Goal: Task Accomplishment & Management: Use online tool/utility

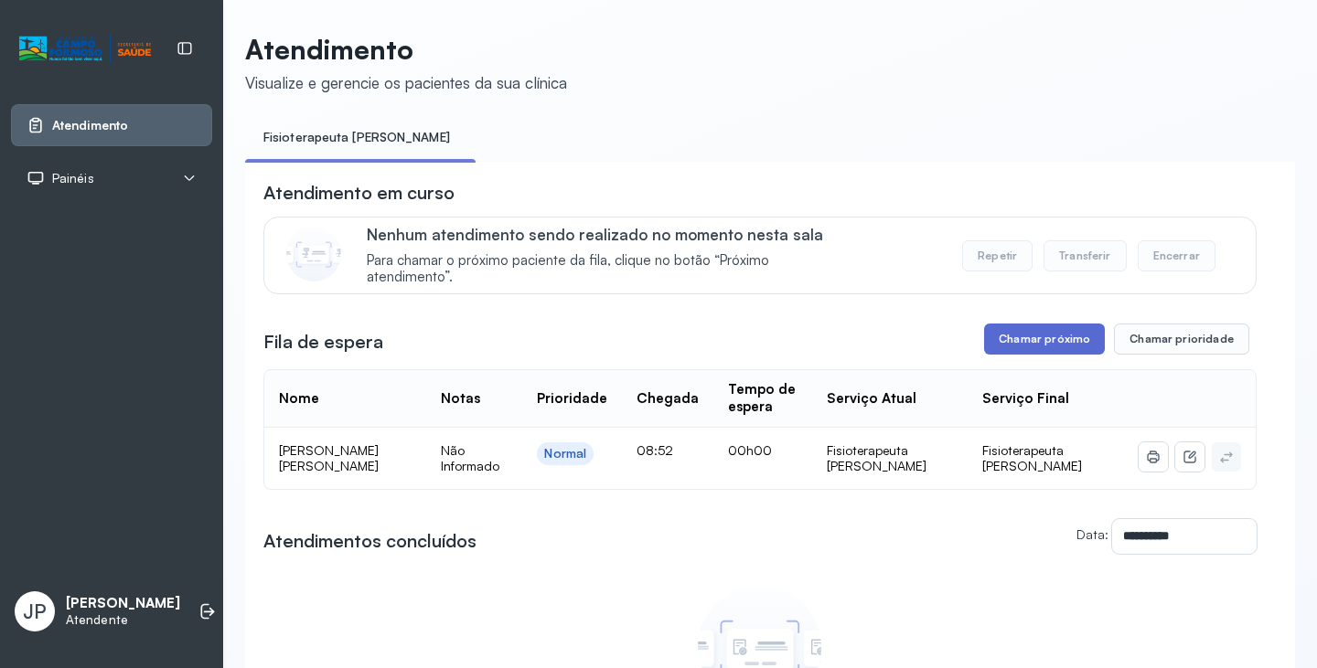
click at [1053, 345] on button "Chamar próximo" at bounding box center [1044, 339] width 121 height 31
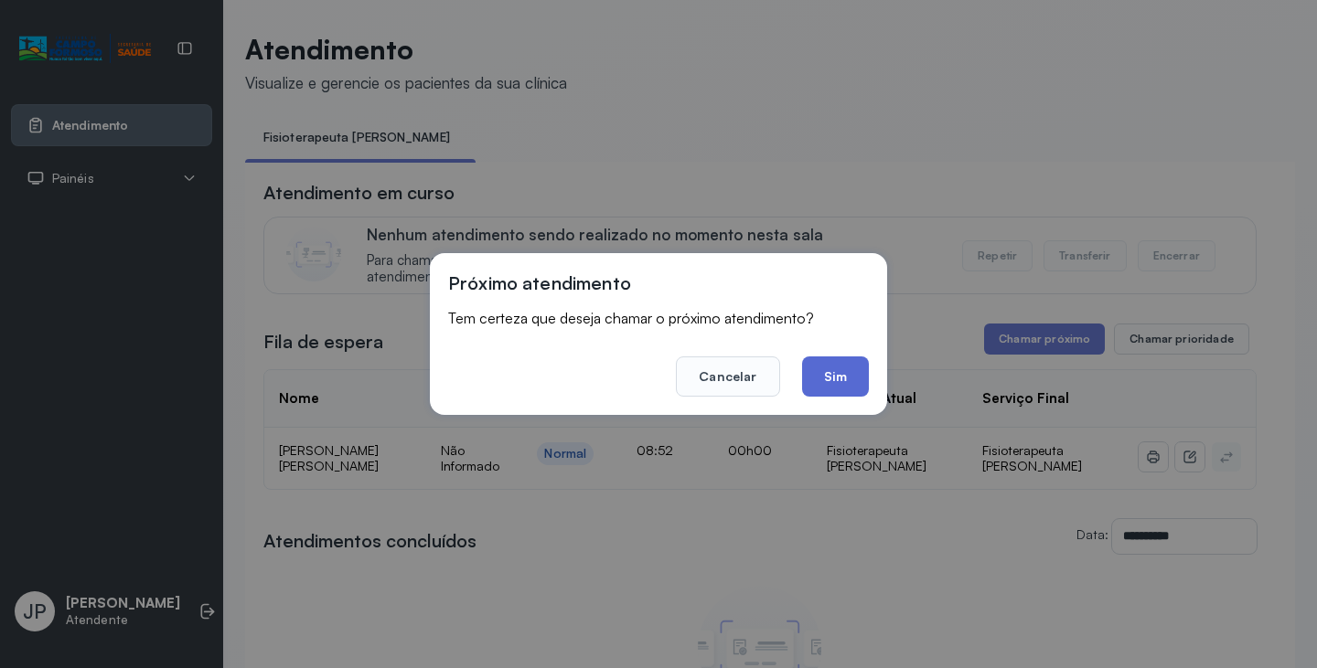
click at [817, 382] on button "Sim" at bounding box center [835, 377] width 67 height 40
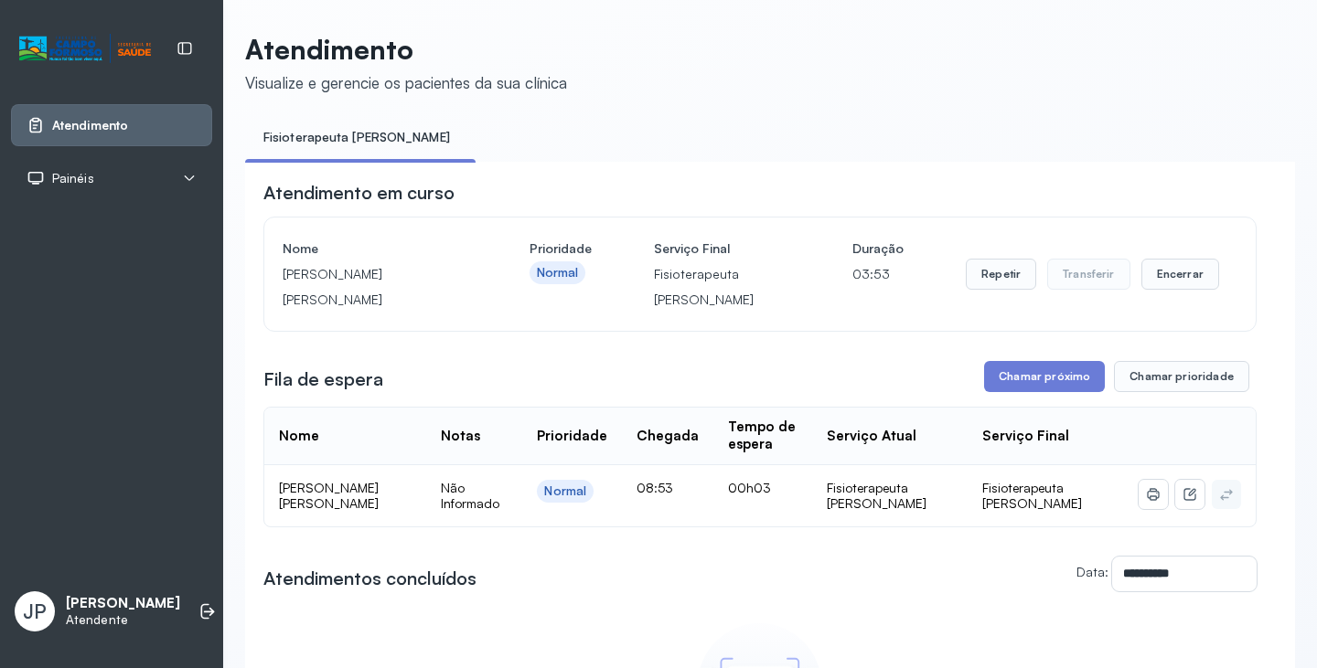
click at [1166, 259] on div "Repetir Transferir Encerrar" at bounding box center [1092, 274] width 253 height 77
click at [1119, 296] on div "Repetir Transferir Encerrar" at bounding box center [1092, 274] width 253 height 77
click at [1146, 267] on button "Encerrar" at bounding box center [1180, 274] width 78 height 31
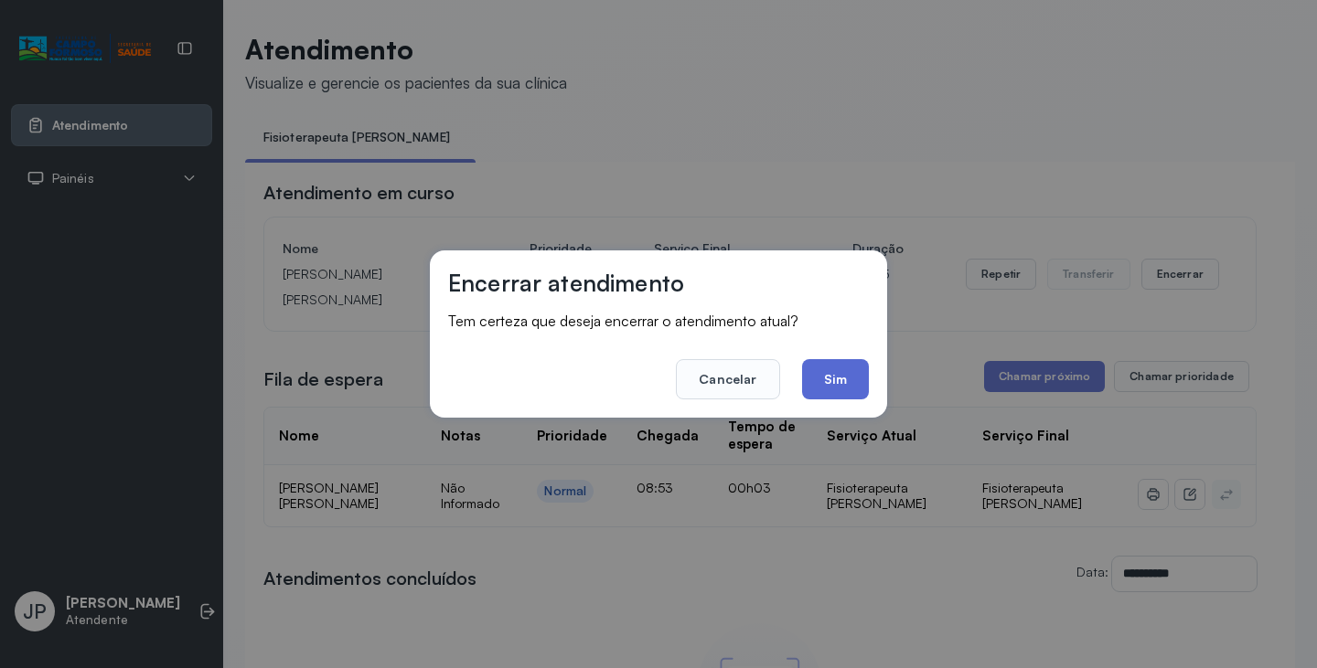
click at [824, 379] on button "Sim" at bounding box center [835, 379] width 67 height 40
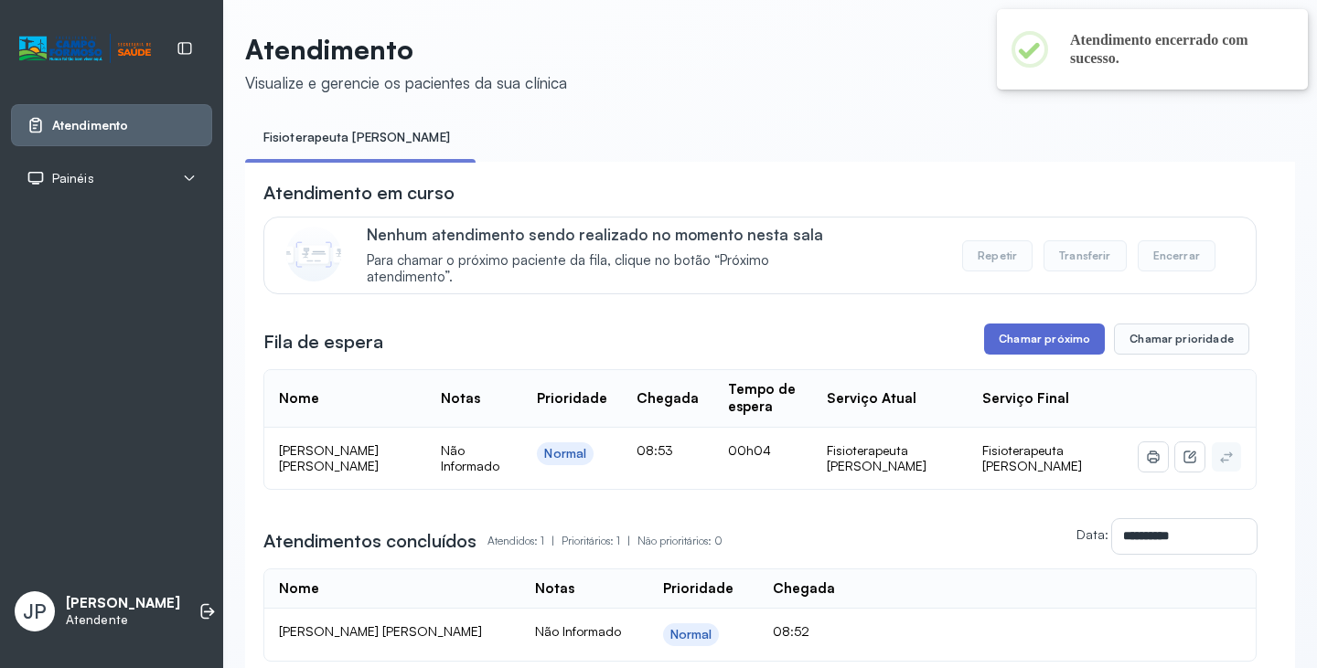
click at [1035, 355] on button "Chamar próximo" at bounding box center [1044, 339] width 121 height 31
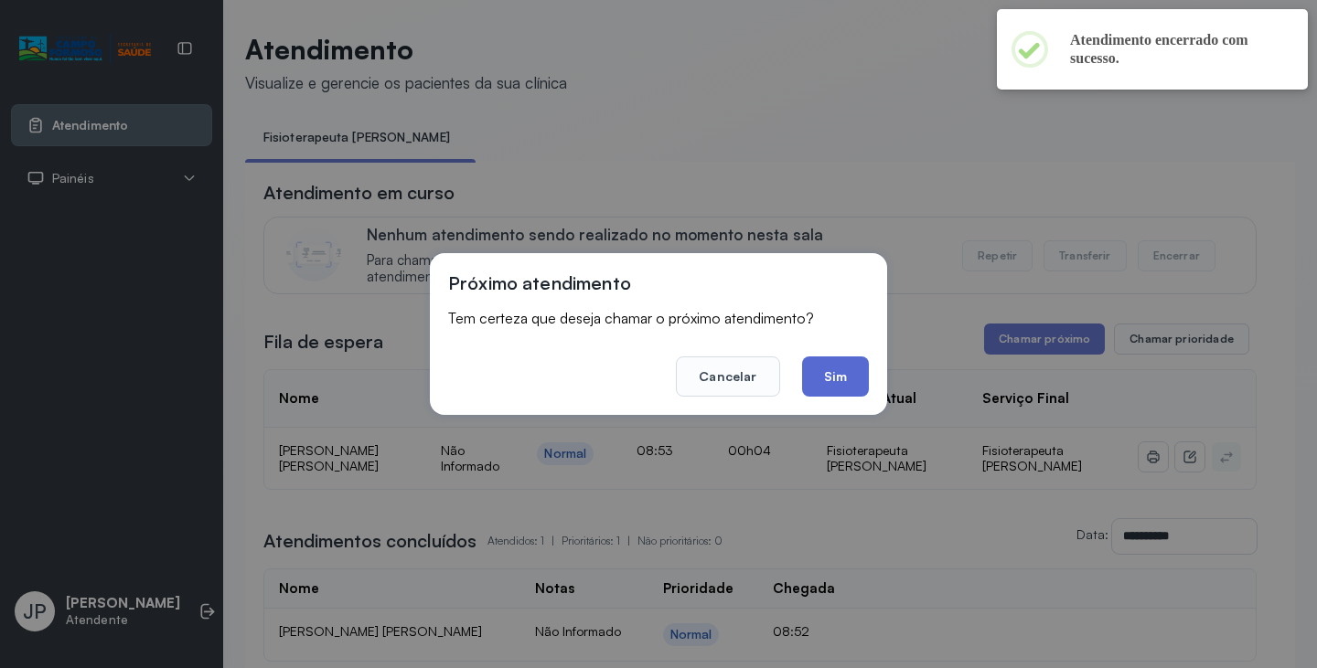
click at [811, 399] on div "Próximo atendimento Tem certeza que deseja chamar o próximo atendimento? Cancel…" at bounding box center [658, 334] width 457 height 162
click at [817, 392] on button "Sim" at bounding box center [835, 377] width 67 height 40
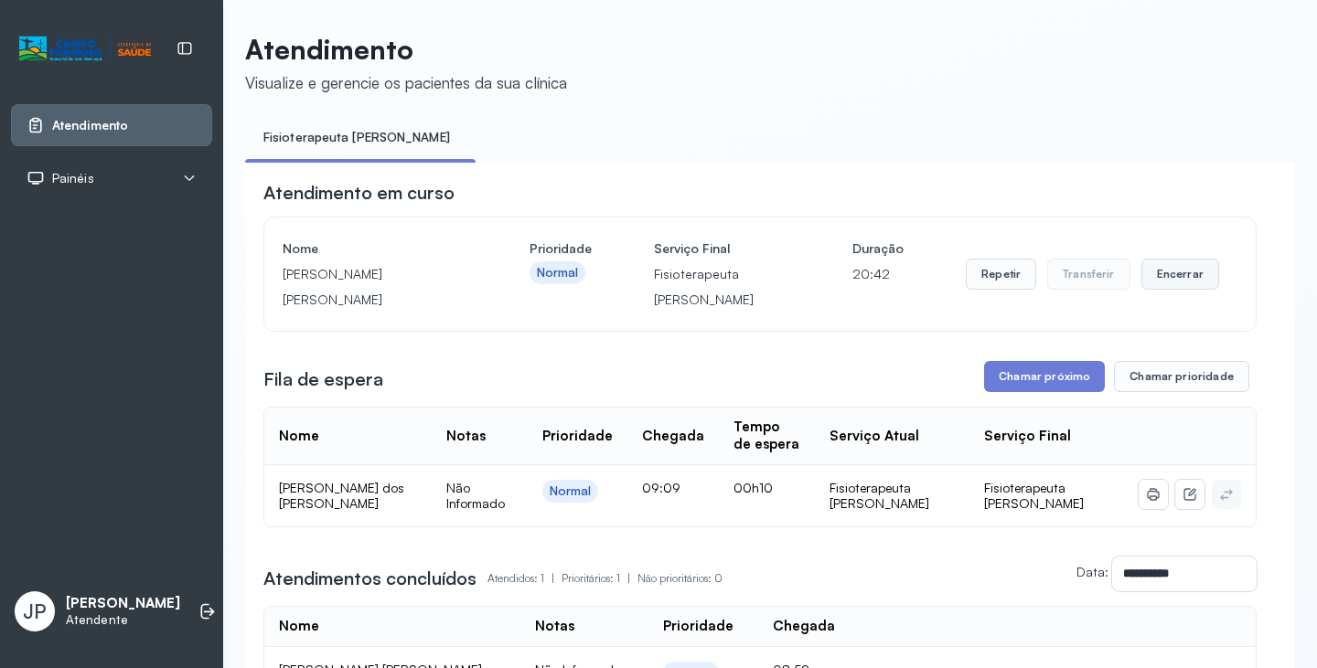
click at [1193, 279] on button "Encerrar" at bounding box center [1180, 274] width 78 height 31
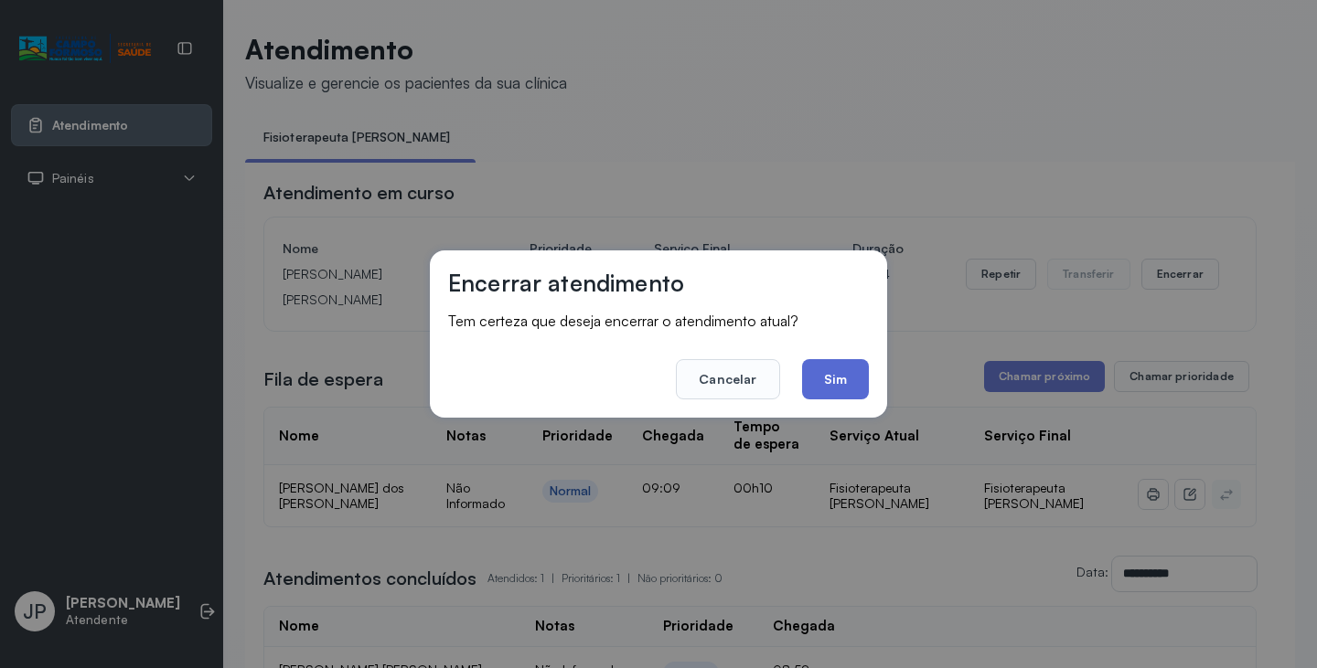
click at [834, 383] on button "Sim" at bounding box center [835, 379] width 67 height 40
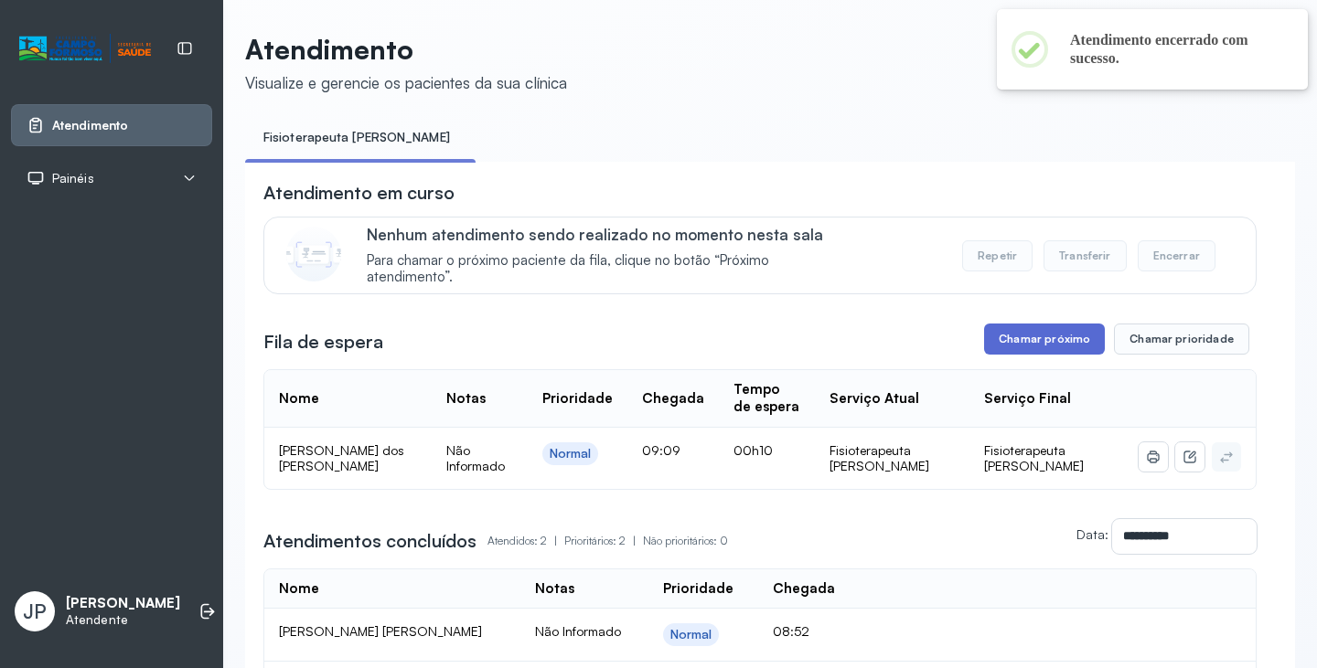
click at [1036, 349] on button "Chamar próximo" at bounding box center [1044, 339] width 121 height 31
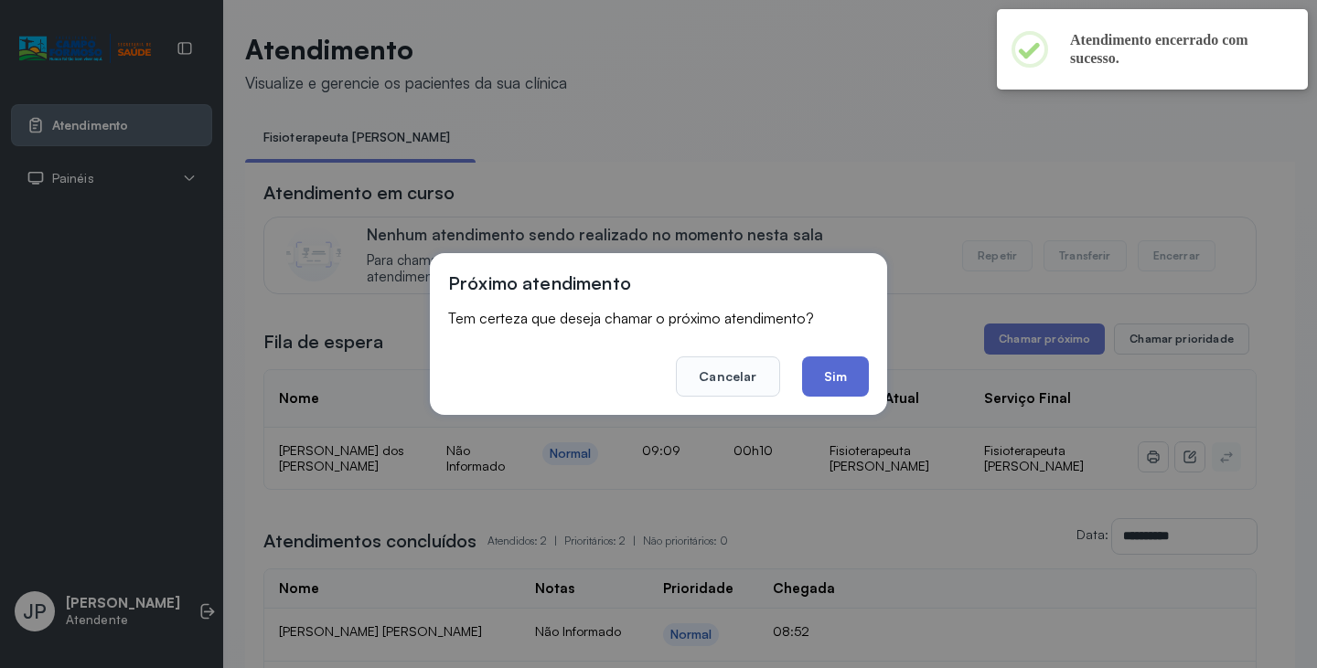
click at [850, 388] on button "Sim" at bounding box center [835, 377] width 67 height 40
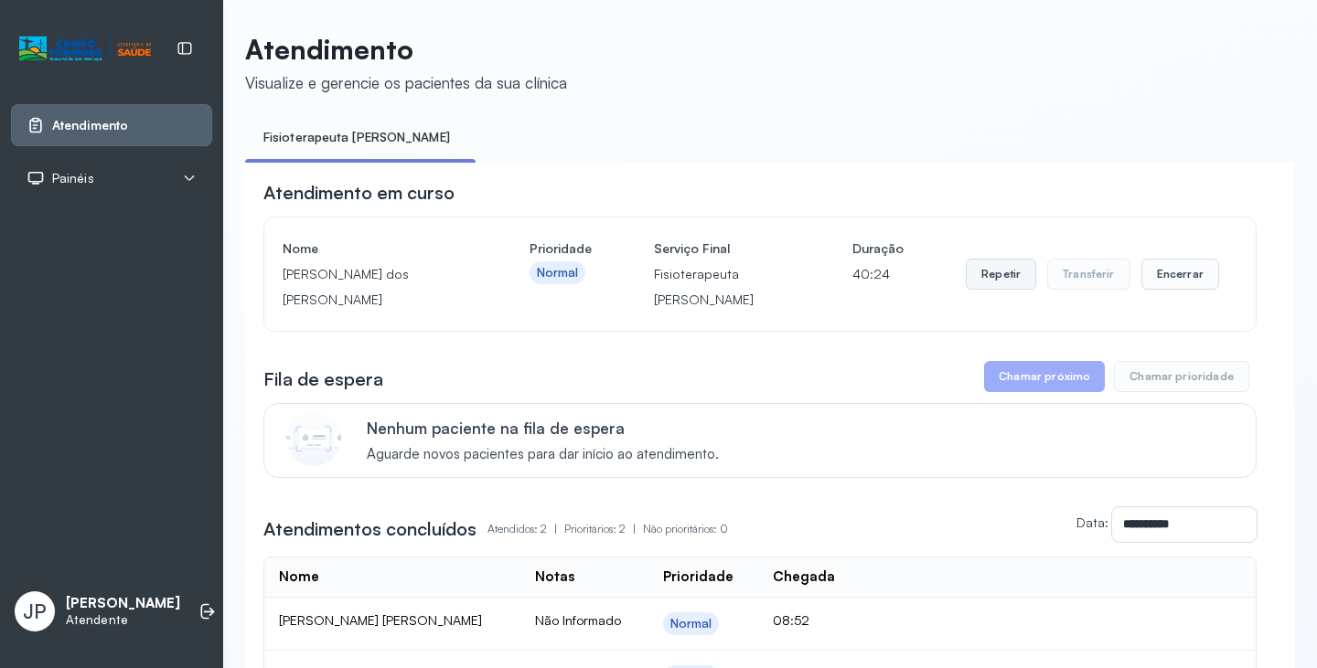
click at [1000, 267] on button "Repetir" at bounding box center [1001, 274] width 70 height 31
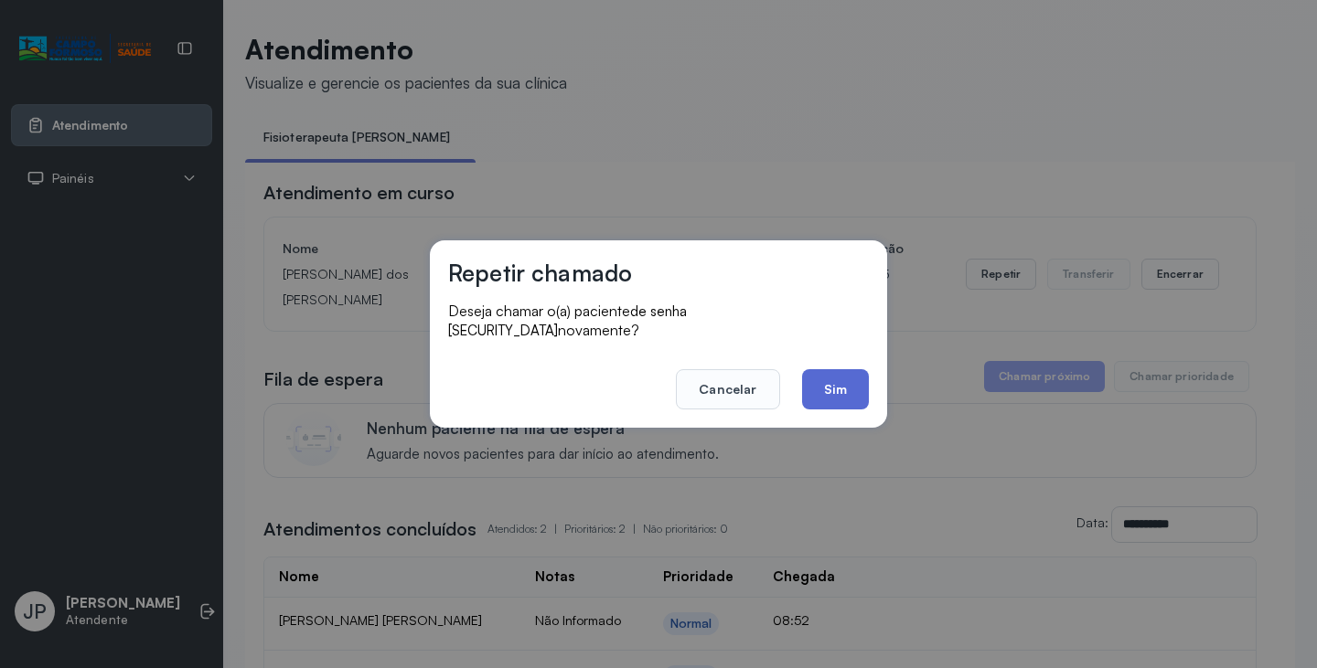
click at [821, 379] on button "Sim" at bounding box center [835, 389] width 67 height 40
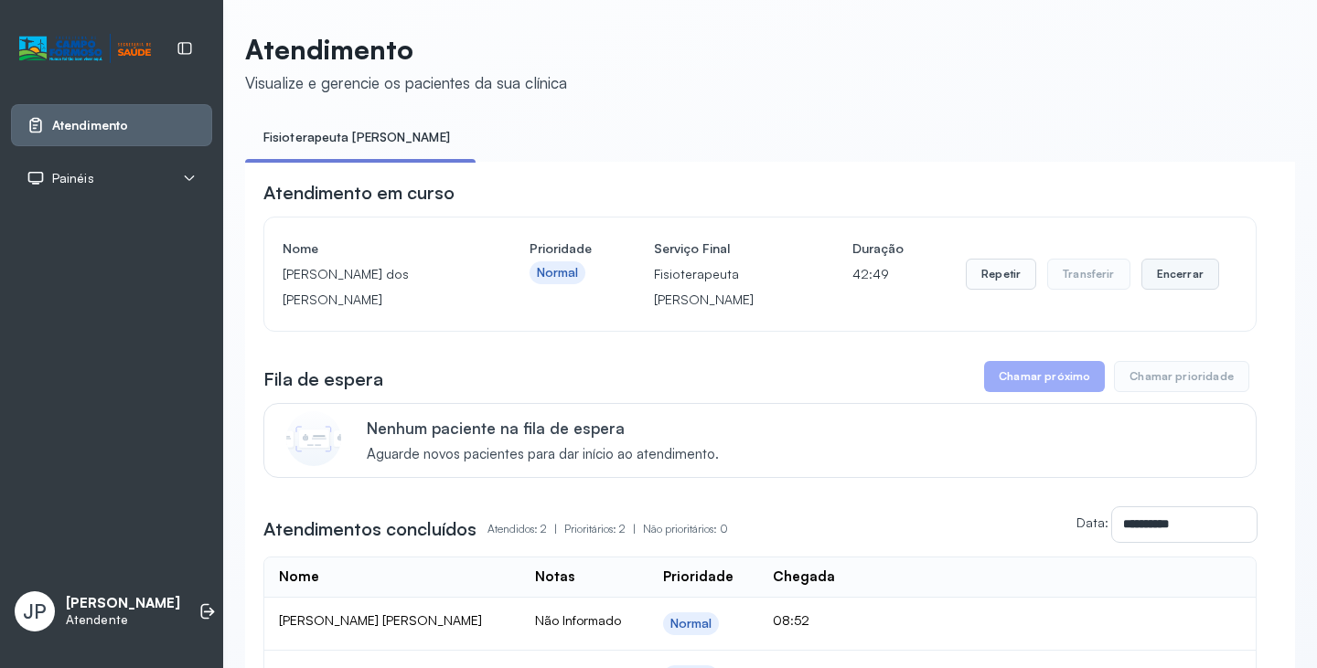
click at [1169, 265] on button "Encerrar" at bounding box center [1180, 274] width 78 height 31
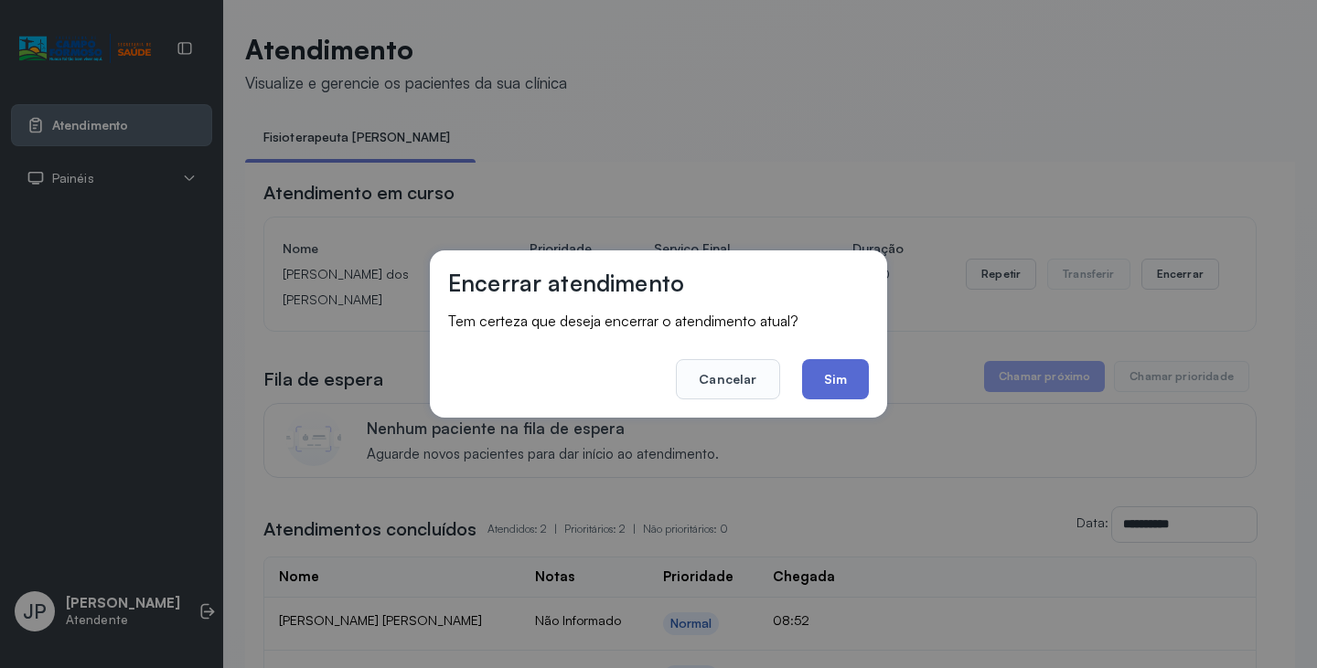
click at [835, 361] on button "Sim" at bounding box center [835, 379] width 67 height 40
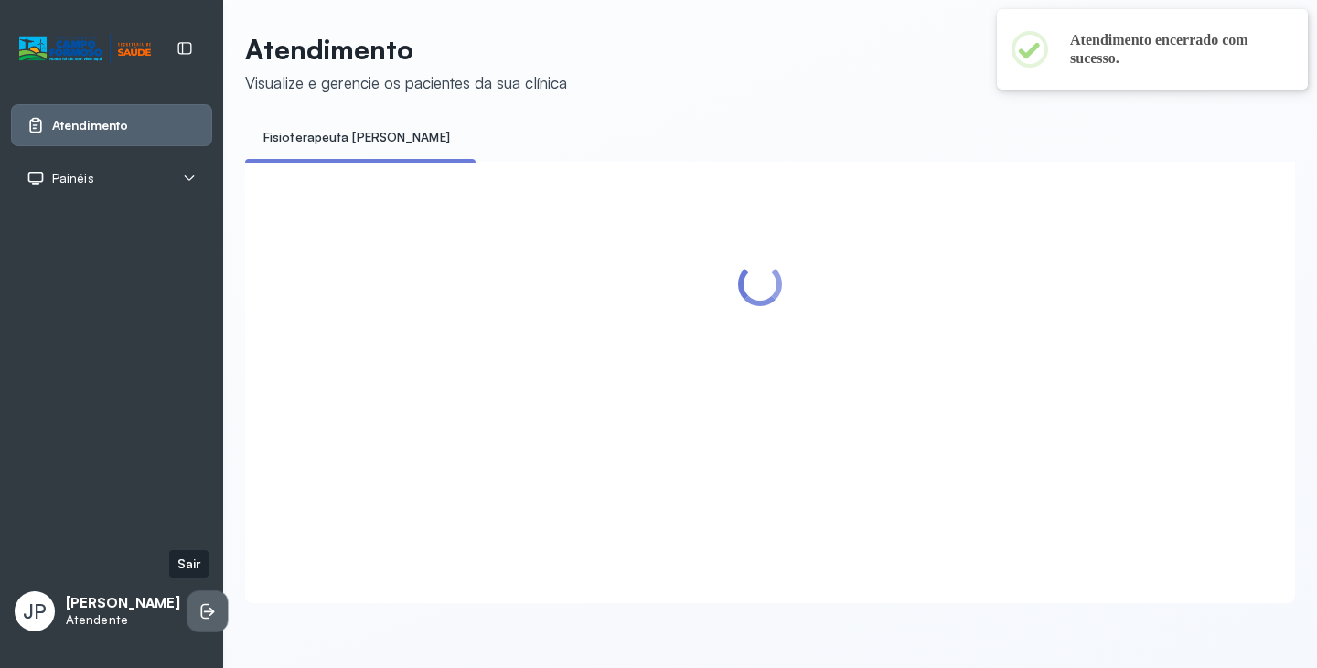
click at [200, 624] on li at bounding box center [207, 612] width 40 height 40
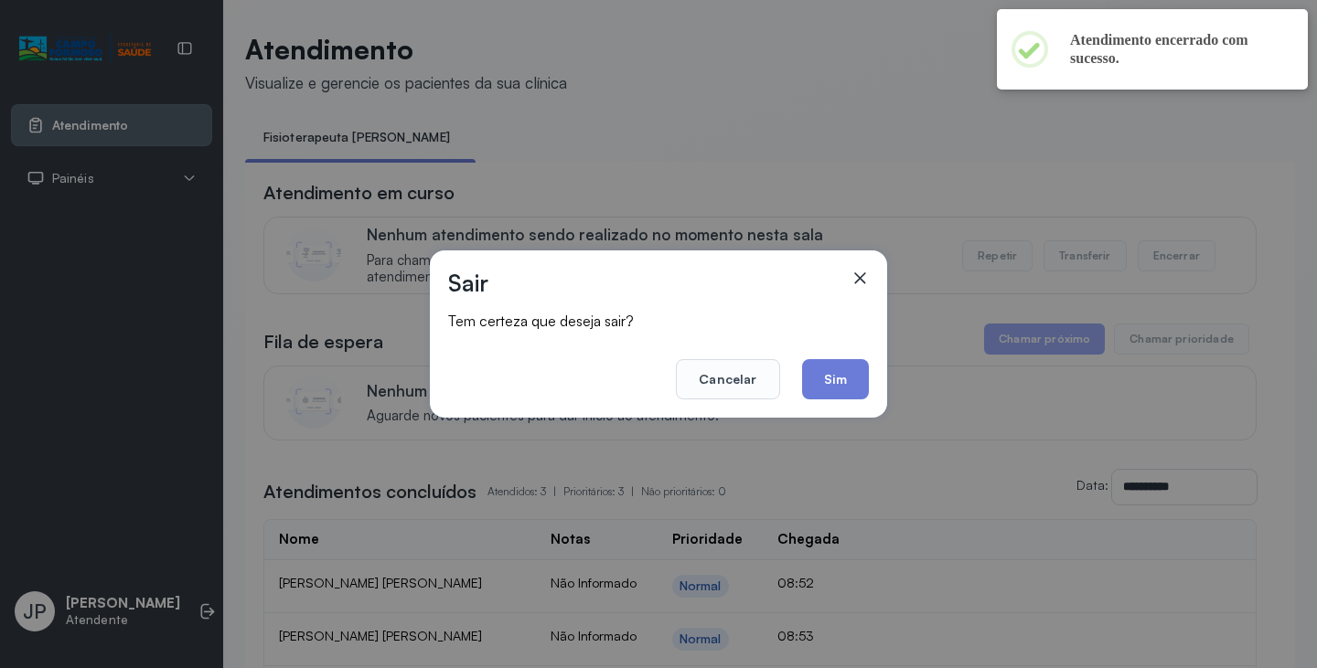
drag, startPoint x: 832, startPoint y: 367, endPoint x: 831, endPoint y: 376, distance: 9.2
click at [831, 375] on button "Sim" at bounding box center [835, 379] width 67 height 40
